Goal: Task Accomplishment & Management: Manage account settings

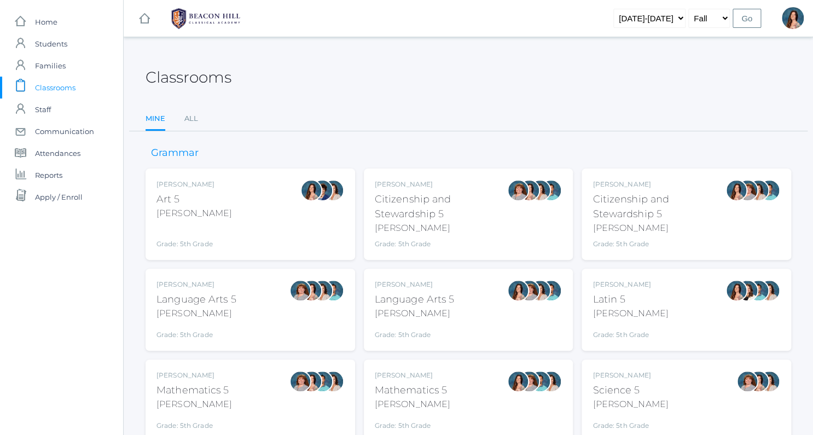
click at [394, 296] on div "Language Arts 5" at bounding box center [415, 299] width 80 height 15
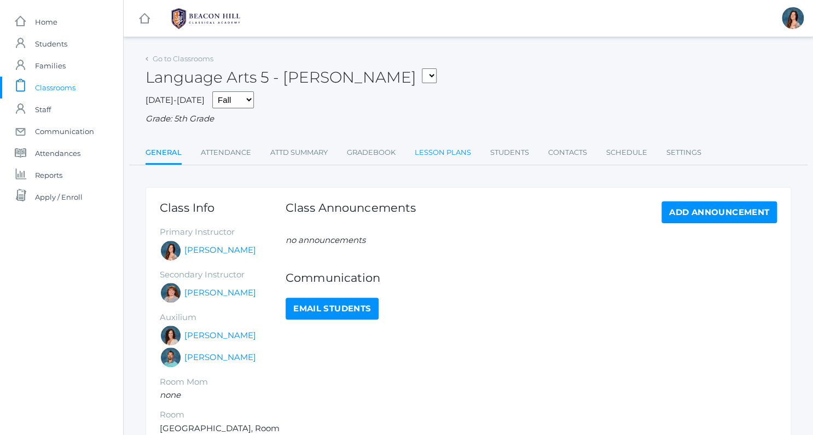
click at [433, 148] on link "Lesson Plans" at bounding box center [443, 153] width 56 height 22
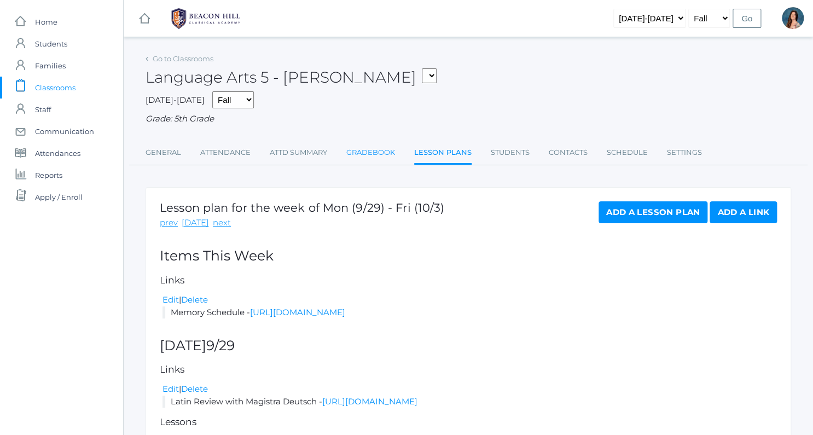
click at [393, 152] on link "Gradebook" at bounding box center [370, 153] width 49 height 22
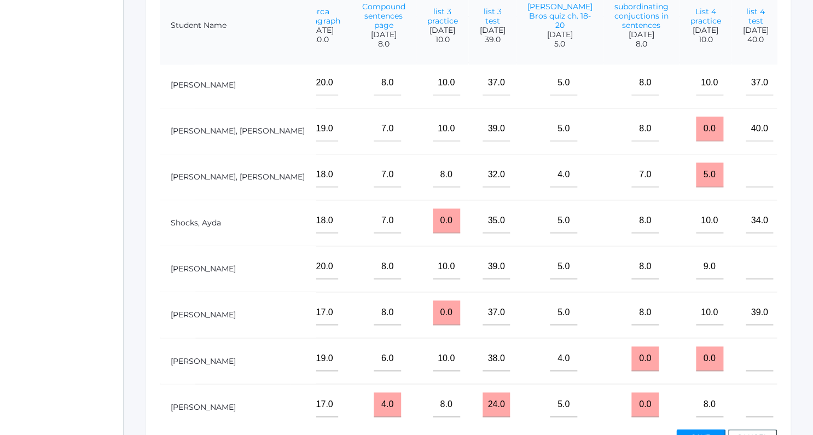
scroll to position [363, 0]
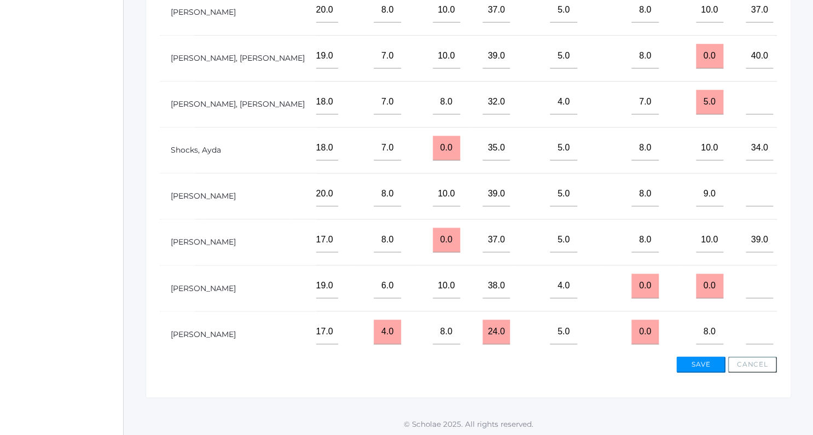
click at [801, 327] on input "0.0" at bounding box center [814, 331] width 27 height 25
type input "8"
click at [746, 329] on input"] "text" at bounding box center [759, 331] width 27 height 25
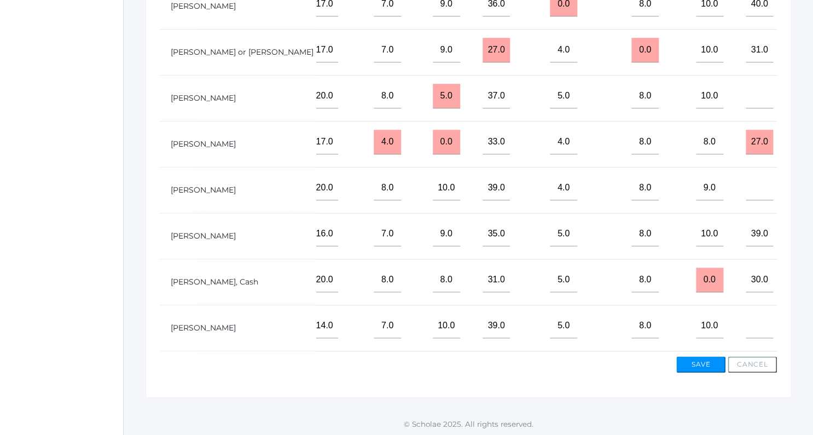
scroll to position [43, 742]
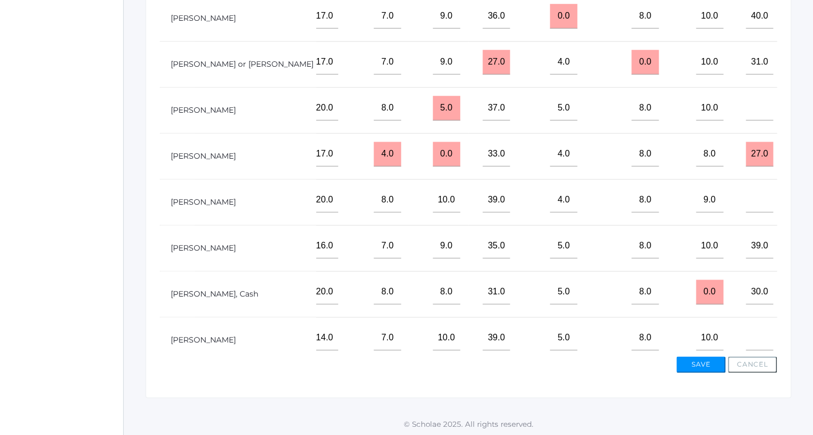
type input"] "30"
click at [746, 109] on input"] "text" at bounding box center [759, 108] width 27 height 25
type input"] "36"
click at [801, 107] on input"] "text" at bounding box center [814, 108] width 27 height 25
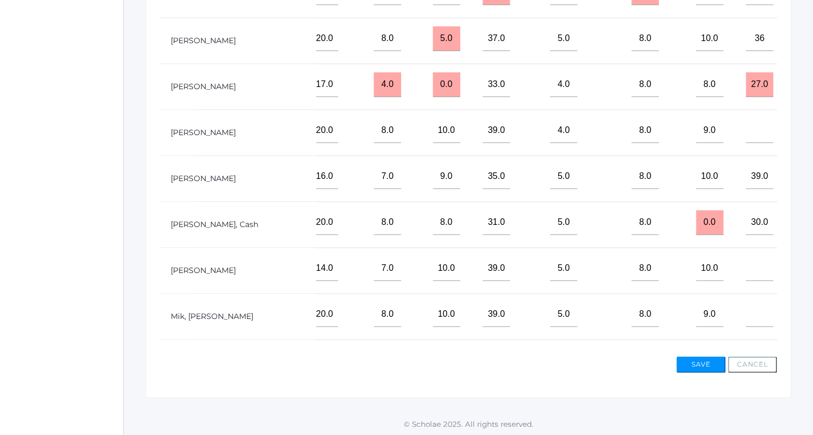
scroll to position [123, 742]
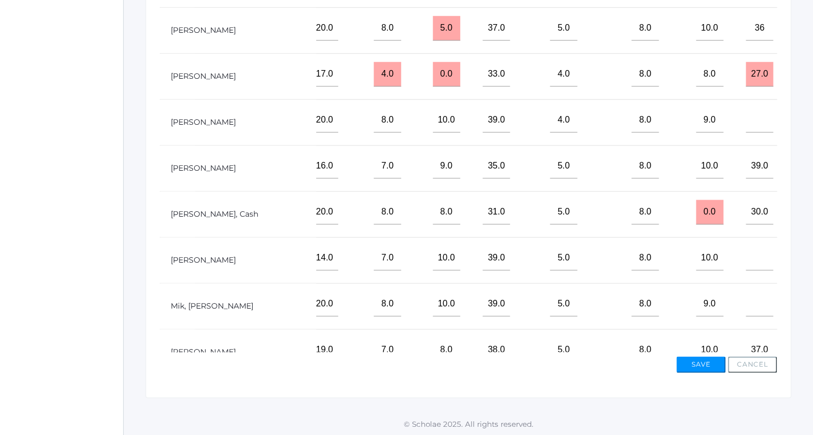
type input"] "6"
click at [746, 257] on input"] "text" at bounding box center [759, 258] width 27 height 25
type input"] "40"
click at [801, 257] on input"] "text" at bounding box center [814, 258] width 27 height 25
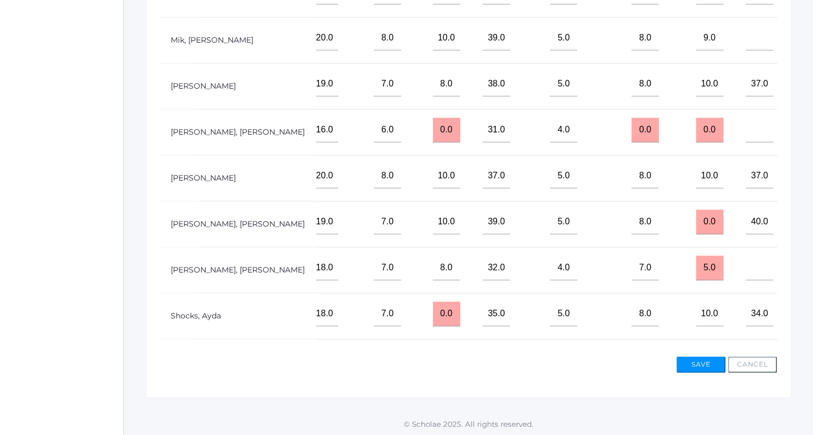
scroll to position [491, 742]
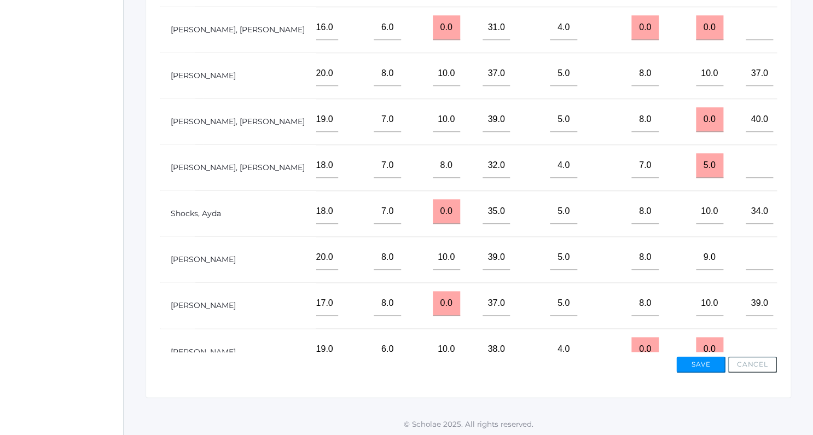
type input"] "8"
click at [746, 161] on input"] "text" at bounding box center [759, 165] width 27 height 25
type input"] "32"
click at [801, 163] on input"] "text" at bounding box center [814, 165] width 27 height 25
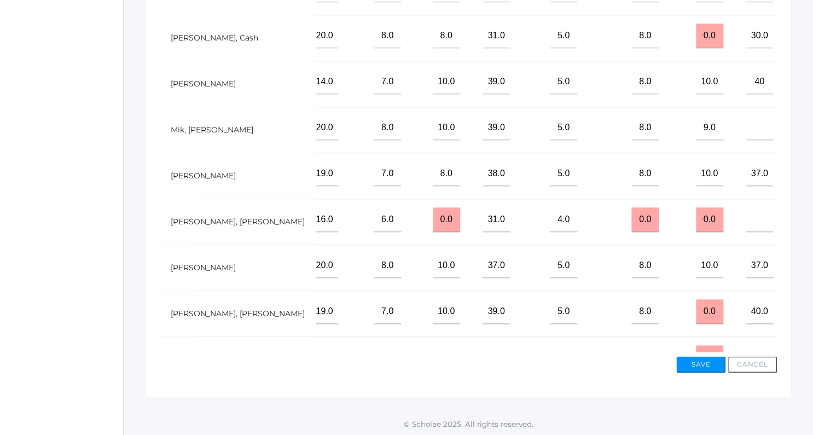
scroll to position [296, 742]
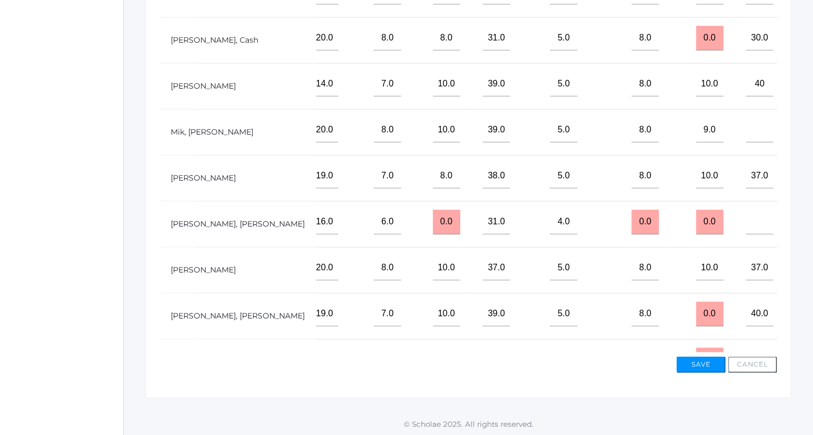
type input"] "8"
click at [746, 125] on input"] "text" at bounding box center [759, 130] width 27 height 25
type input"] "38"
click at [801, 129] on input"] "text" at bounding box center [814, 130] width 27 height 25
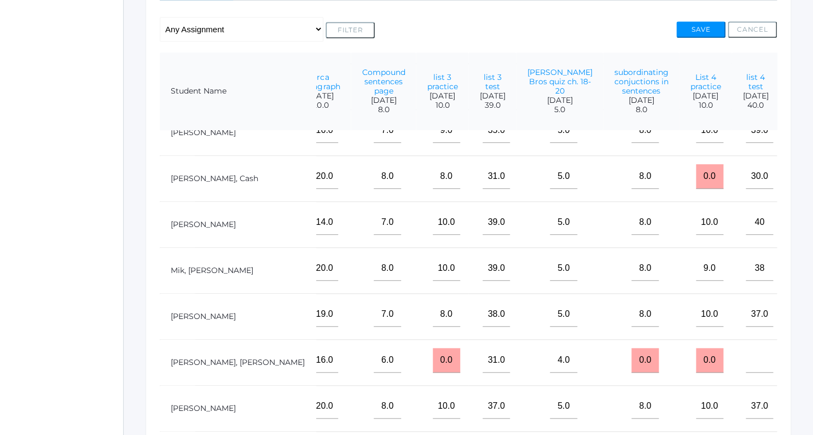
scroll to position [253, 0]
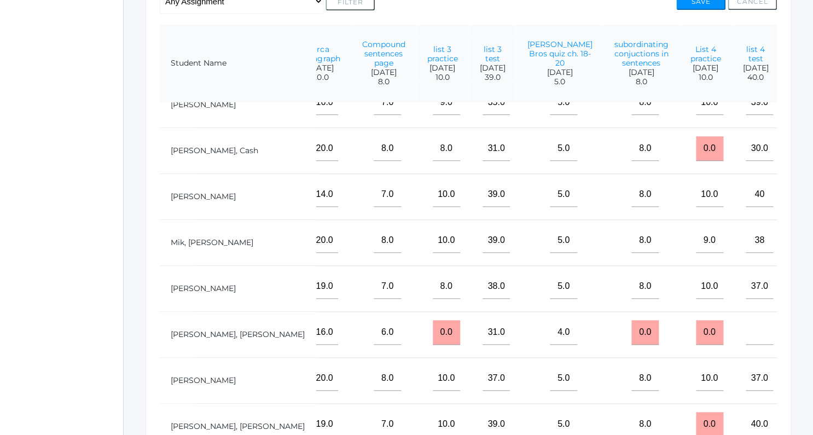
type input"] "8"
click at [603, 193] on td "8.0" at bounding box center [641, 196] width 76 height 46
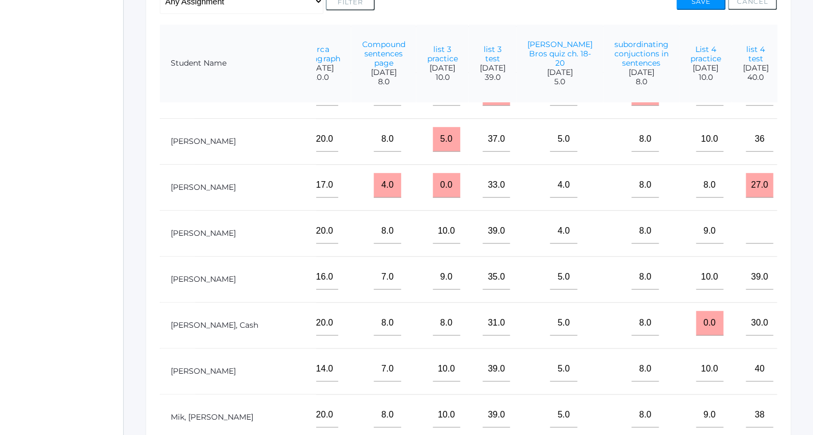
scroll to position [0, 742]
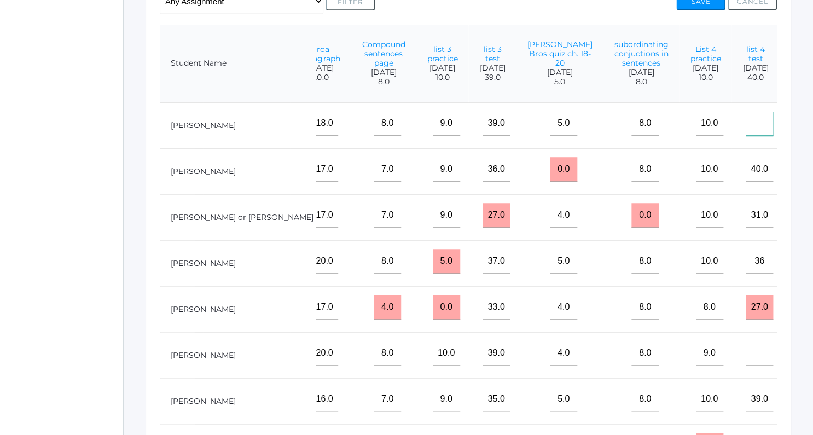
click at [746, 130] on input"] "text" at bounding box center [759, 123] width 27 height 25
type input"] "40"
click at [801, 124] on input"] "text" at bounding box center [814, 123] width 27 height 25
type input"] "8"
click at [746, 353] on input"] "text" at bounding box center [759, 353] width 27 height 25
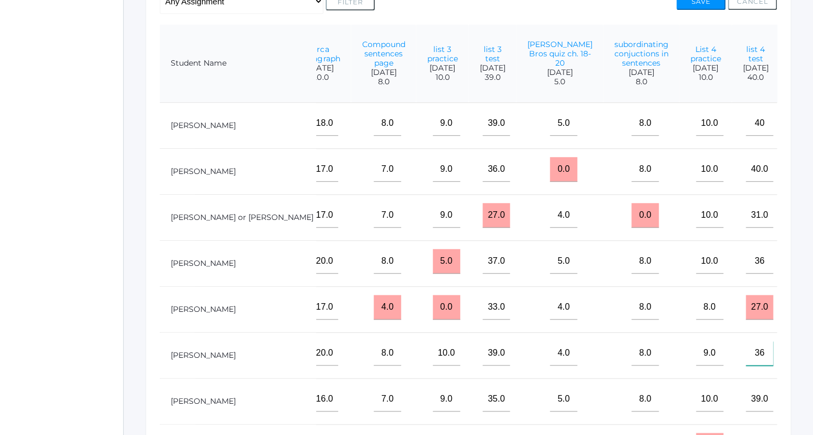
type input"] "36"
click at [801, 356] on input"] "text" at bounding box center [814, 353] width 27 height 25
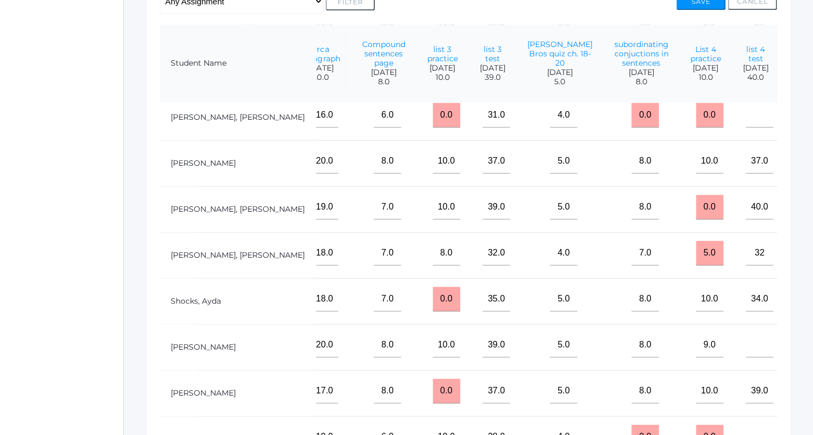
scroll to position [511, 742]
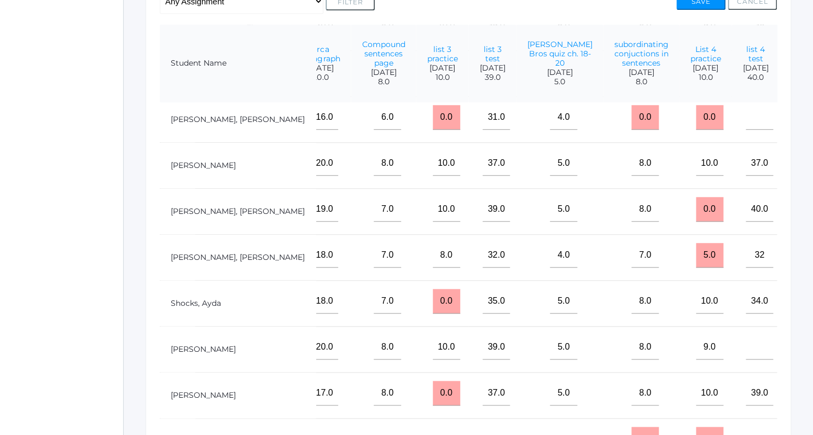
type input"] "8"
click at [746, 339] on input"] "text" at bounding box center [759, 347] width 27 height 25
type input"] "40"
click at [801, 344] on input"] "text" at bounding box center [814, 347] width 27 height 25
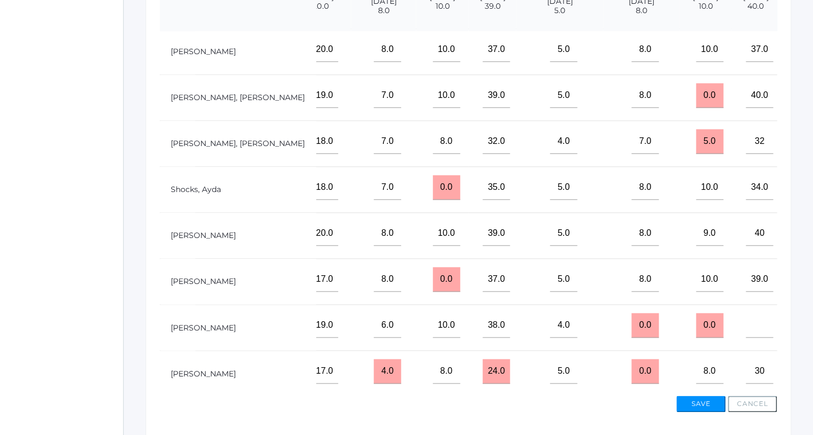
scroll to position [325, 0]
type input"] "8"
click at [746, 321] on input"] "text" at bounding box center [759, 324] width 27 height 25
type input"] "0"
click at [801, 322] on input"] "text" at bounding box center [814, 324] width 27 height 25
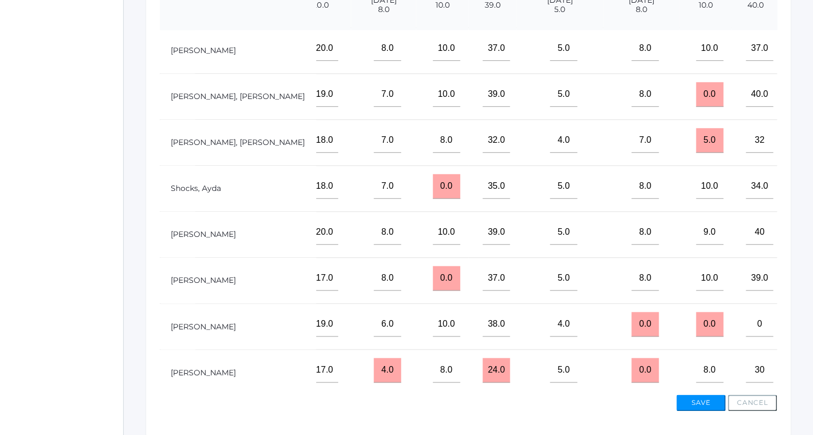
type input"] "0"
click at [705, 398] on button "Save" at bounding box center [700, 402] width 49 height 16
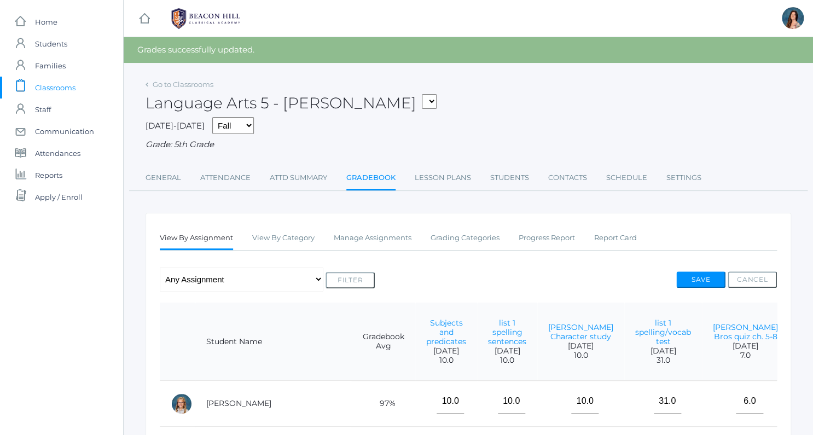
click at [422, 94] on select "05ART - Art 5 Salazar 05CITIZEN - Citizenship and Stewardship 5 Salazar 05CITIZ…" at bounding box center [429, 101] width 15 height 15
select select "1966"
click option "05SOCS - Social Studies 5 [PERSON_NAME]" at bounding box center [0, 0] width 0 height 0
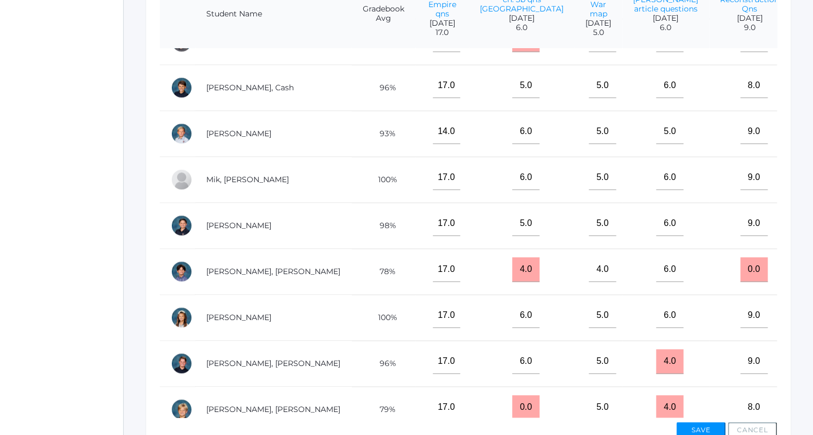
scroll to position [307, 0]
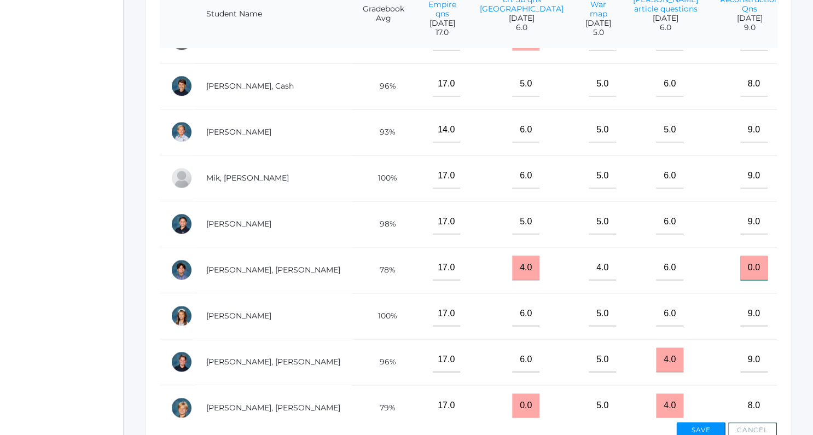
drag, startPoint x: 679, startPoint y: 272, endPoint x: 665, endPoint y: 276, distance: 14.1
click at [740, 276] on input "0.0" at bounding box center [753, 267] width 27 height 25
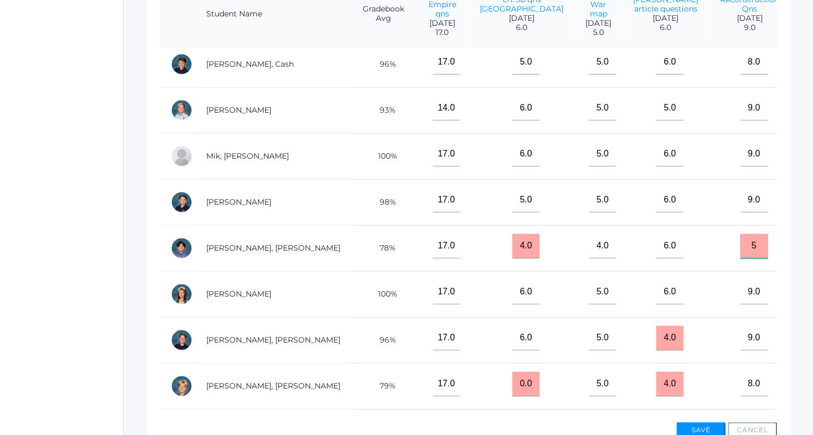
scroll to position [542, 0]
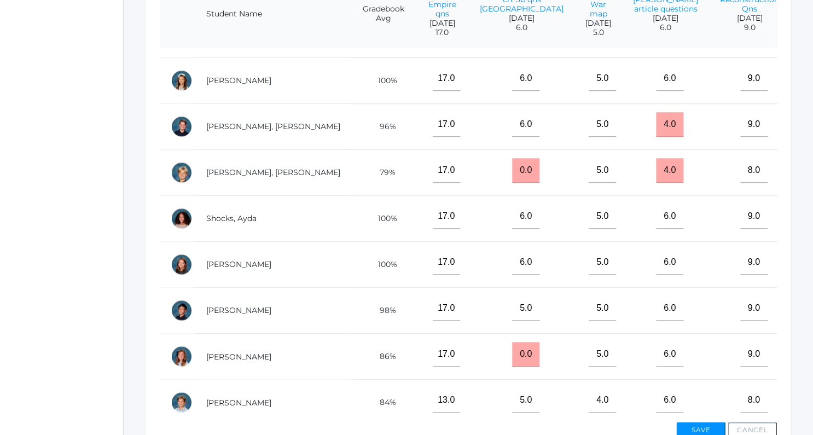
type input "5"
click at [804, 268] on input"] "text" at bounding box center [817, 262] width 27 height 25
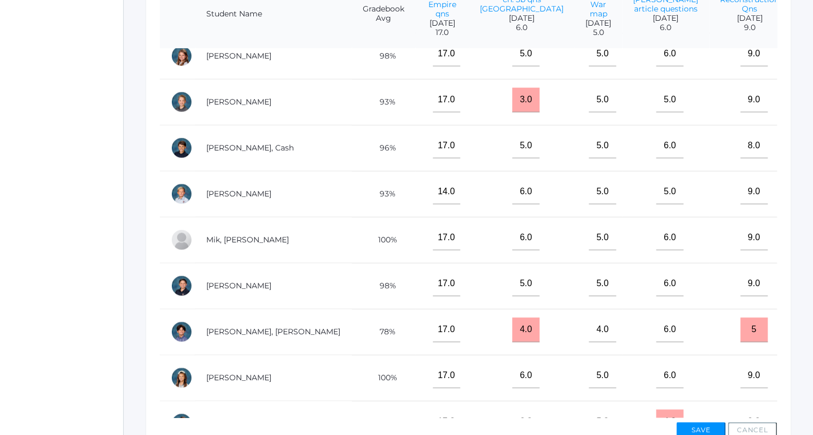
scroll to position [217, 0]
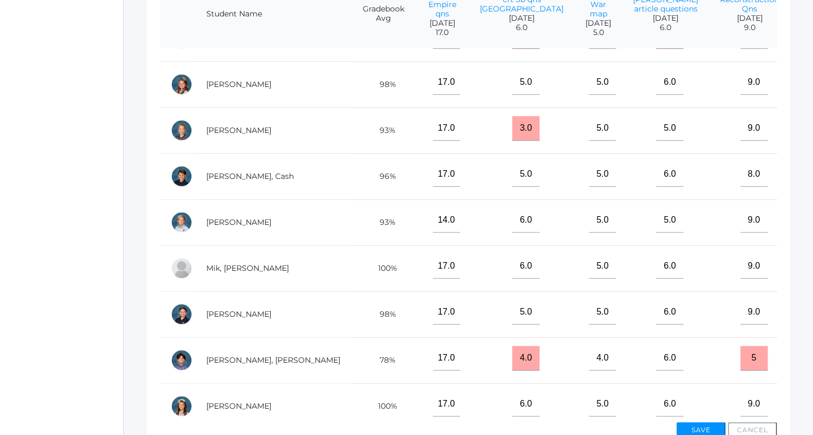
type input"] "10"
click at [804, 95] on input"] "text" at bounding box center [817, 82] width 27 height 25
type input"] "9"
click at [804, 278] on input"] "text" at bounding box center [817, 266] width 27 height 25
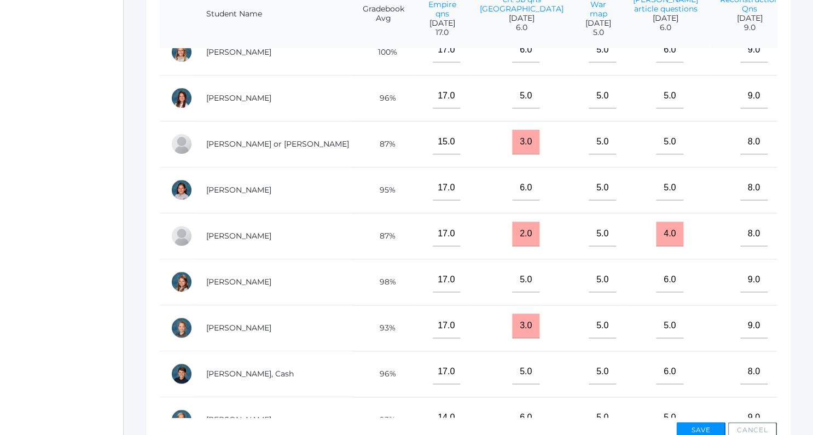
scroll to position [0, 0]
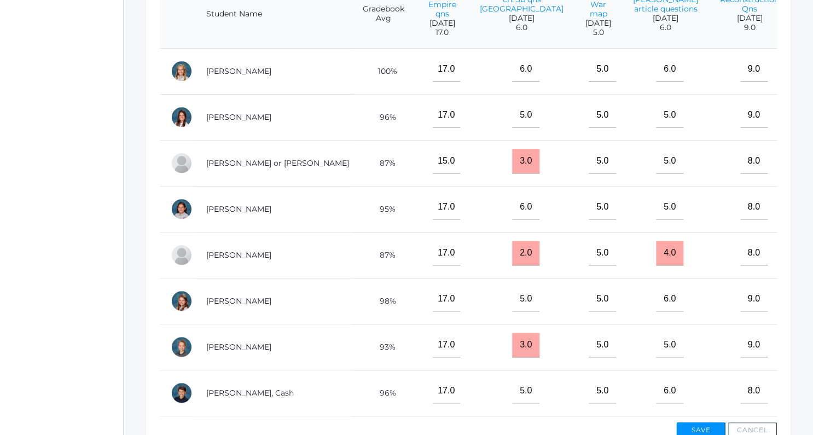
type input"] "11"
click at [804, 79] on input"] "text" at bounding box center [817, 69] width 27 height 25
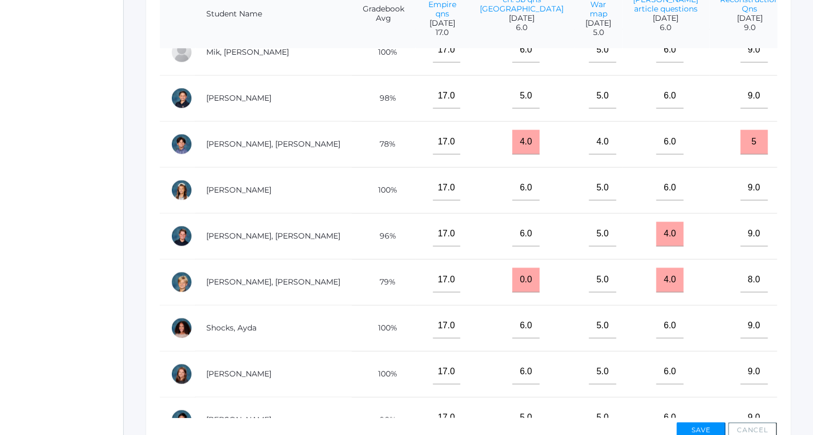
scroll to position [470, 0]
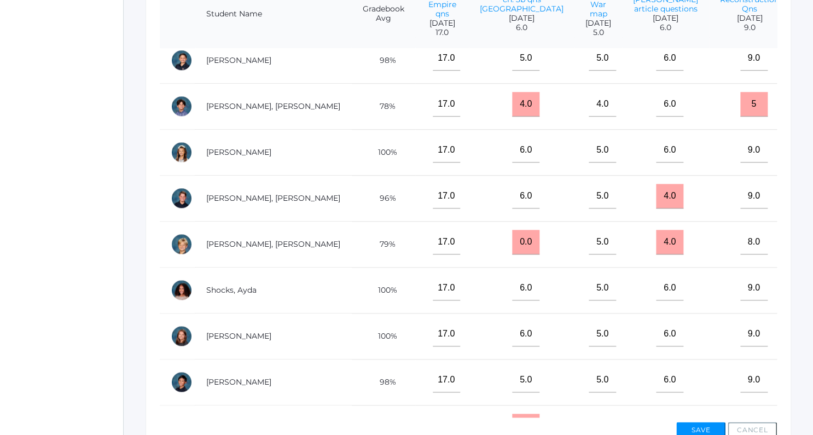
type input"] "11"
click at [804, 248] on input"] "text" at bounding box center [817, 242] width 27 height 25
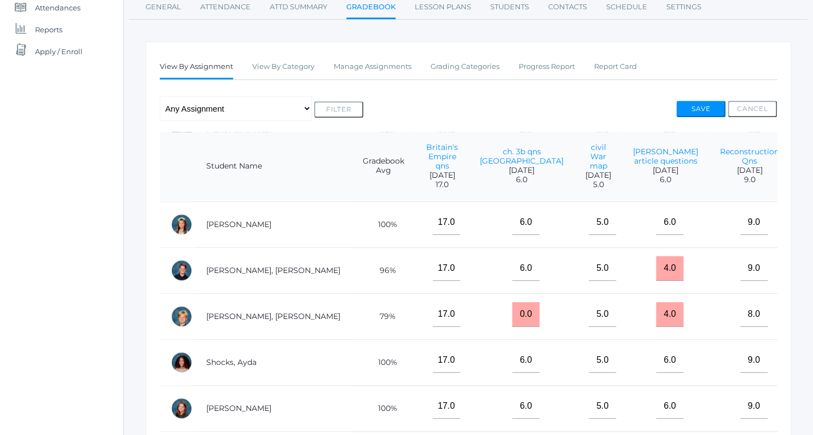
scroll to position [171, 0]
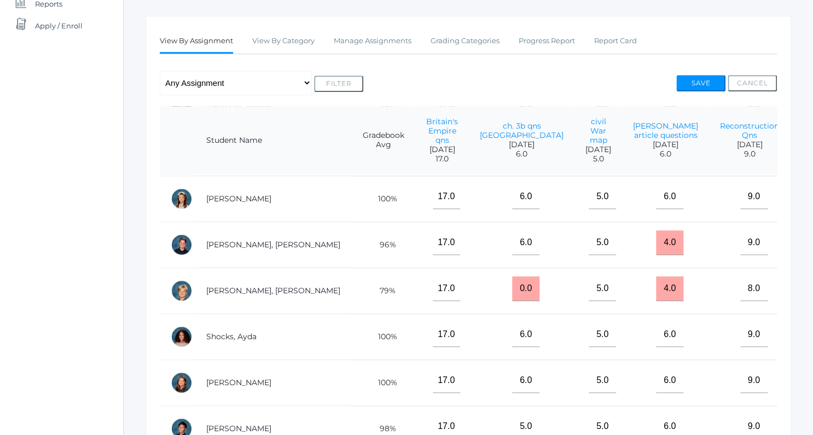
type input"] "11"
click at [622, 269] on td "4.0" at bounding box center [665, 290] width 87 height 46
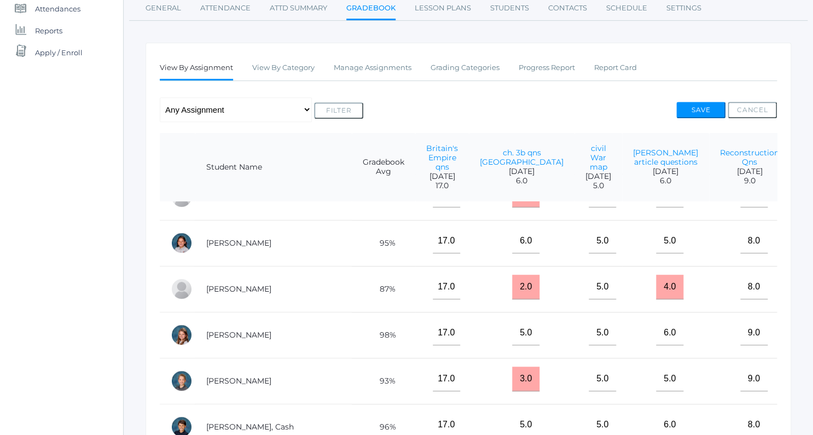
scroll to position [84, 0]
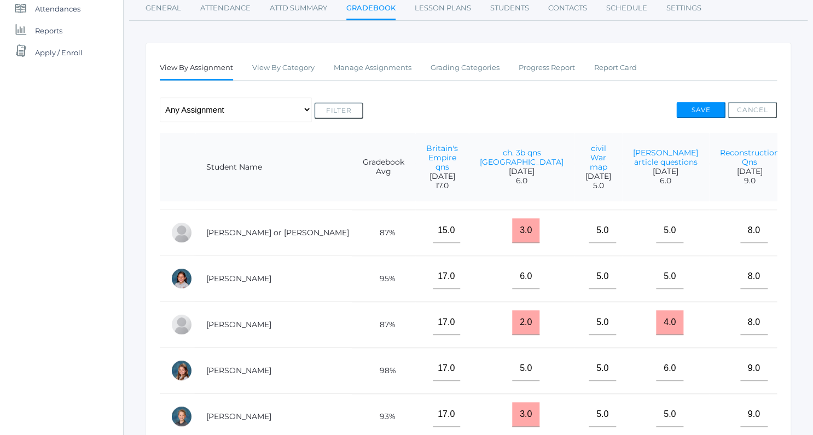
click at [804, 289] on input"] "text" at bounding box center [817, 276] width 27 height 25
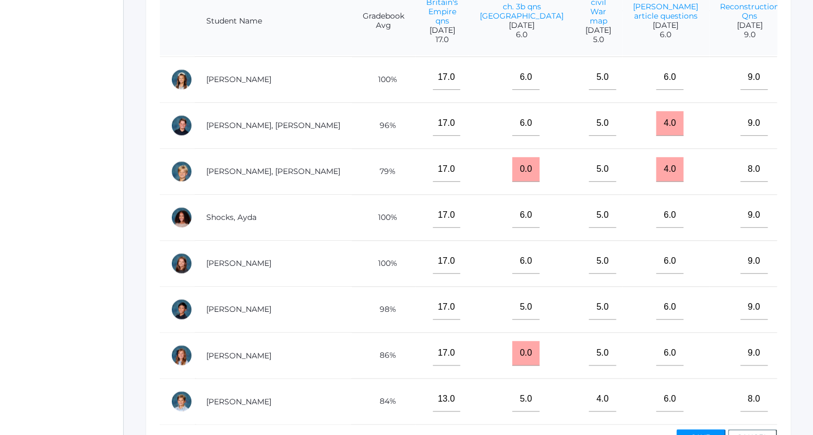
scroll to position [298, 0]
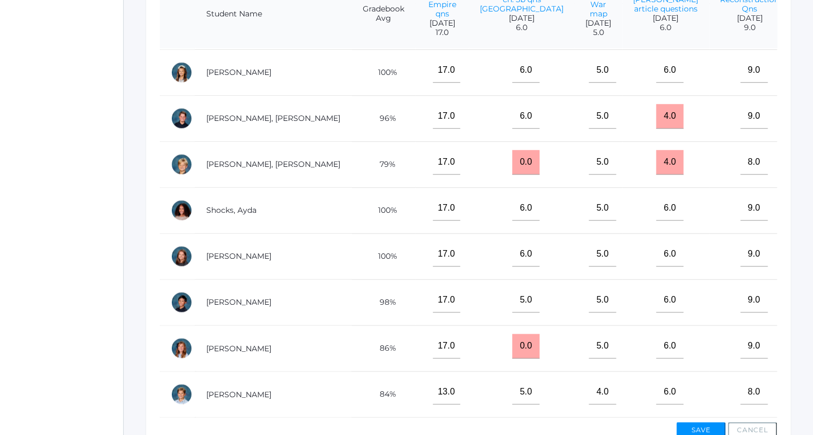
type input"] "11"
click at [804, 350] on input"] "text" at bounding box center [817, 346] width 27 height 25
type input"] "0"
click at [804, 395] on input"] "text" at bounding box center [817, 392] width 27 height 25
type input"] "11"
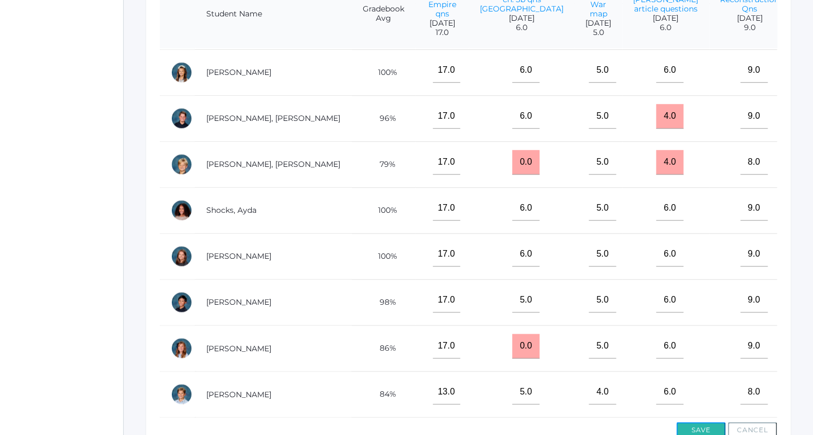
click at [709, 425] on button "Save" at bounding box center [700, 430] width 49 height 16
